Goal: Task Accomplishment & Management: Complete application form

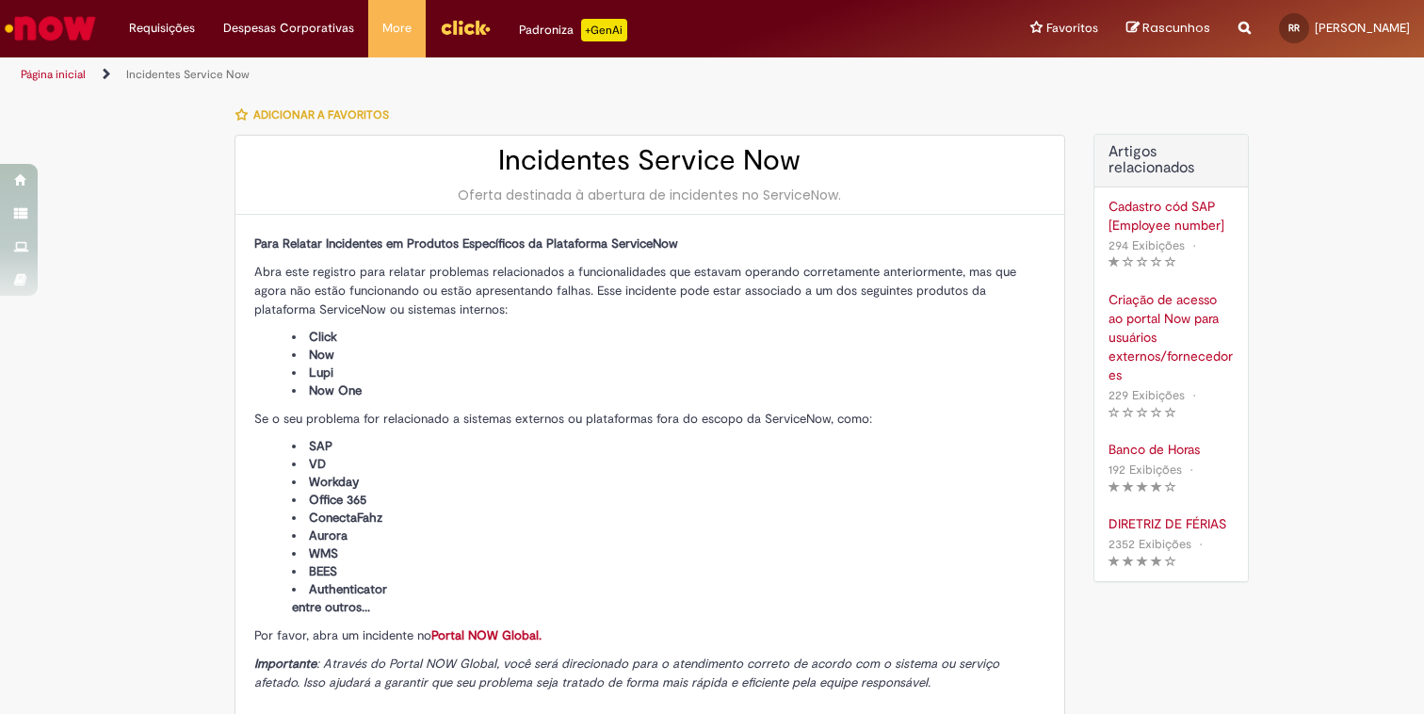
type input "****"
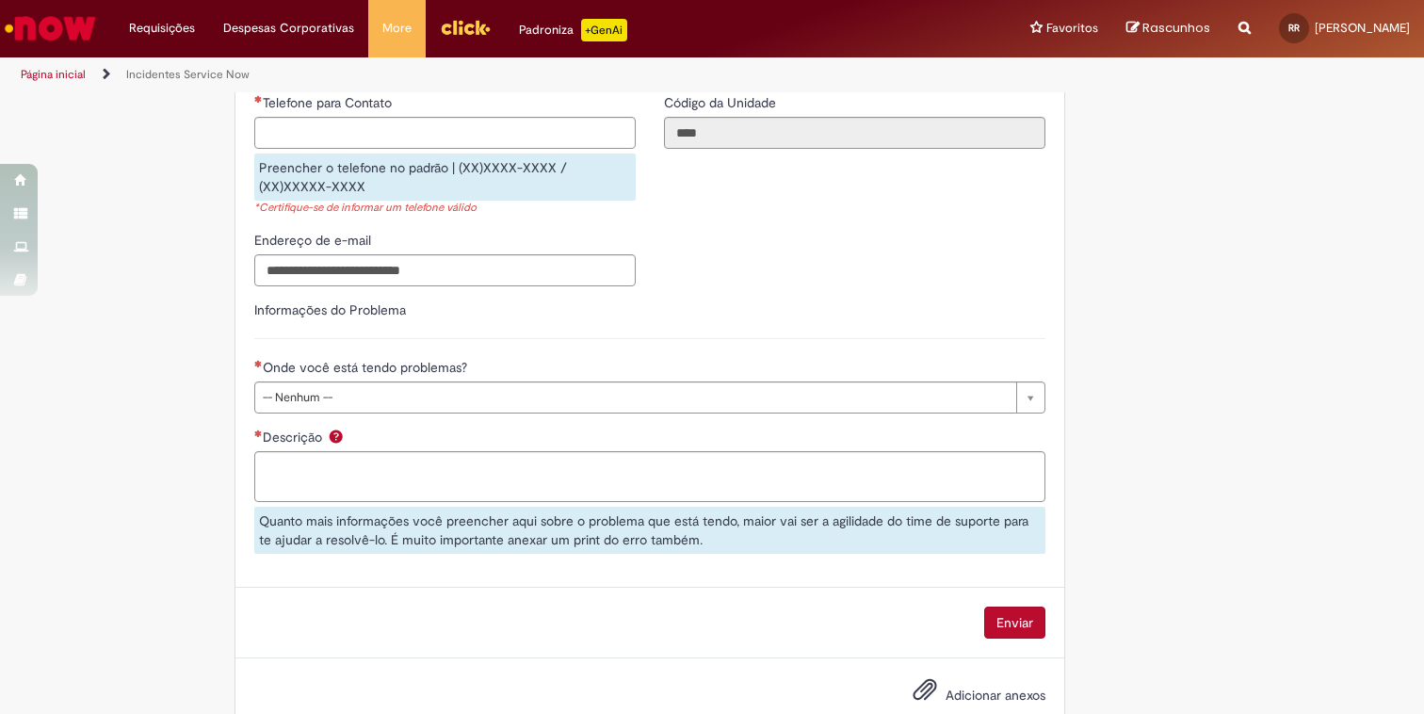
scroll to position [765, 0]
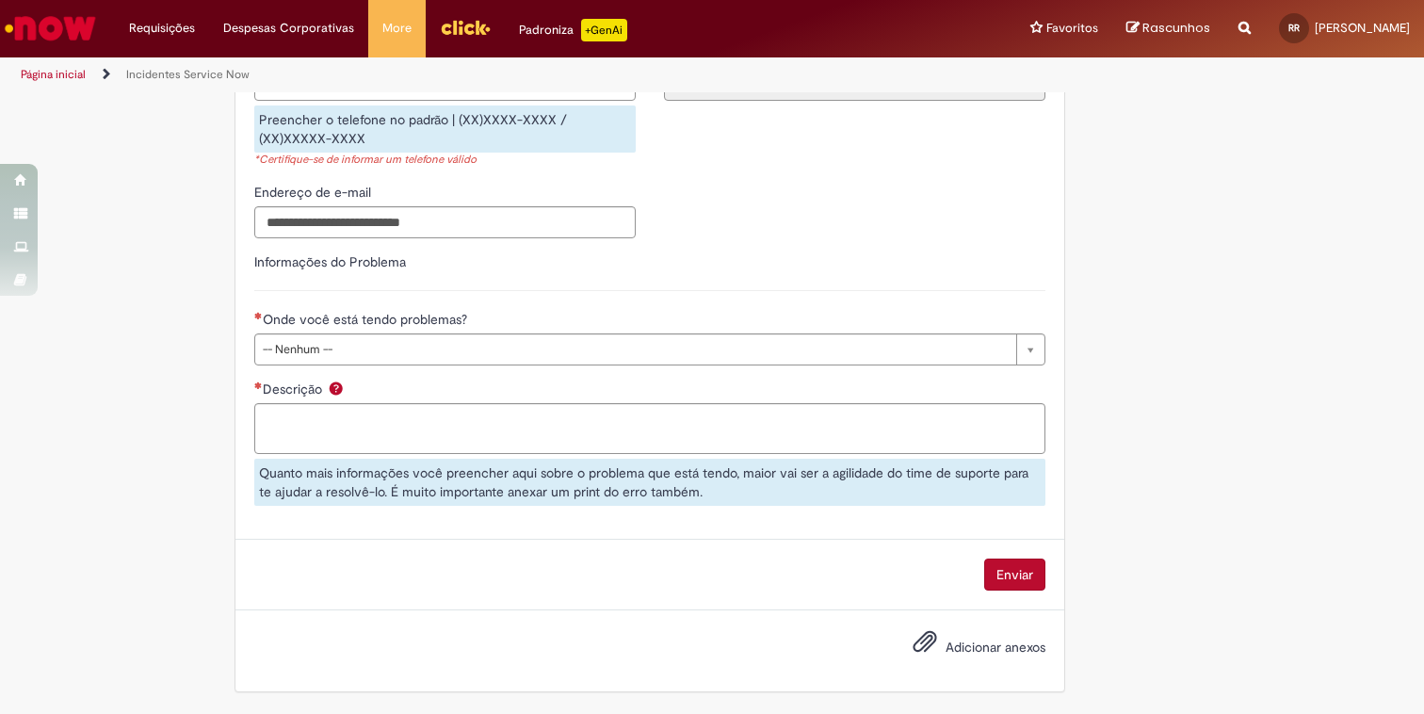
click at [753, 369] on div "**********" at bounding box center [649, 385] width 819 height 267
